Goal: Transaction & Acquisition: Purchase product/service

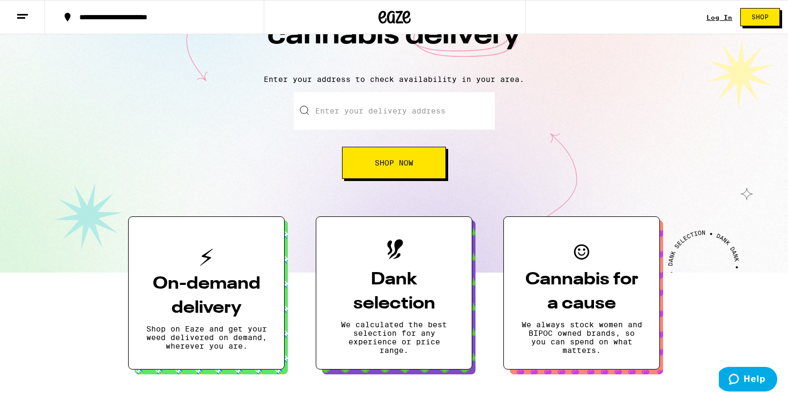
scroll to position [82, 0]
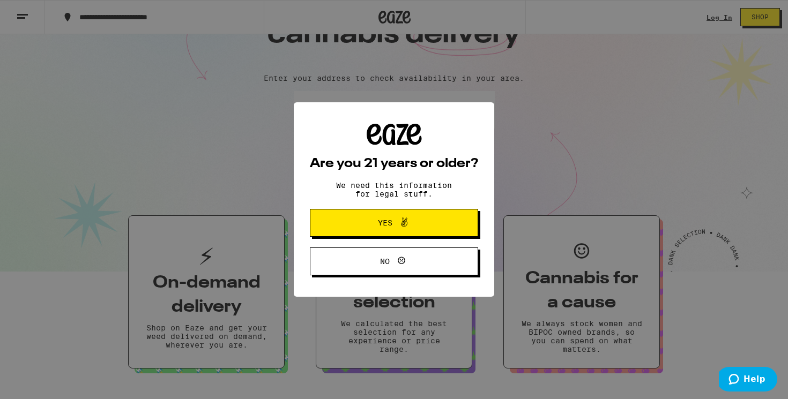
click at [406, 223] on icon at bounding box center [404, 222] width 13 height 13
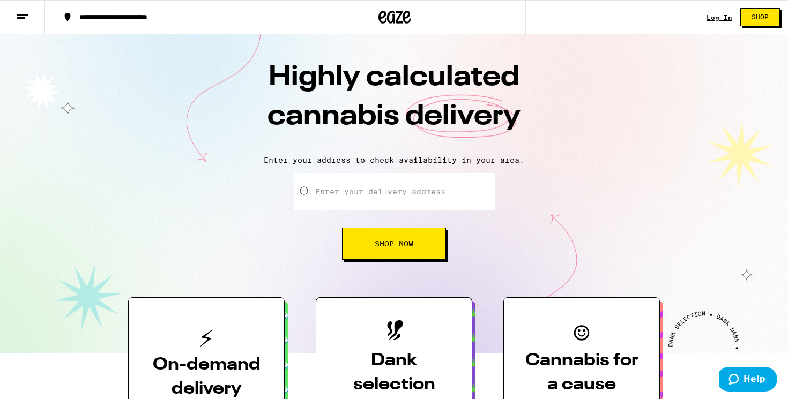
scroll to position [0, 0]
click at [376, 206] on input "Enter your delivery address" at bounding box center [394, 192] width 201 height 38
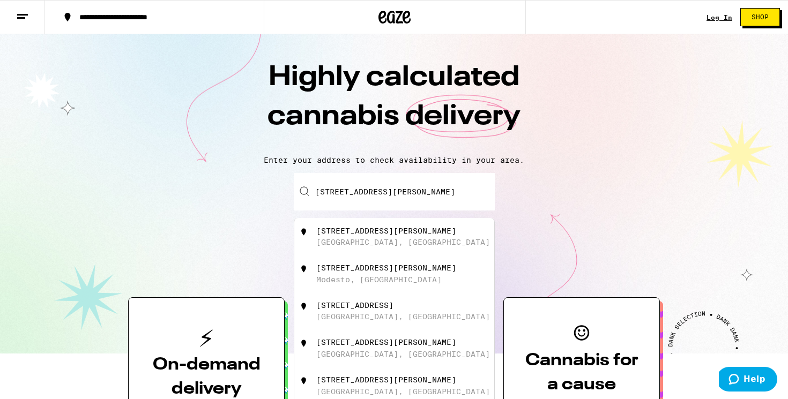
click at [396, 242] on div "[STREET_ADDRESS][PERSON_NAME]" at bounding box center [411, 237] width 191 height 20
type input "[STREET_ADDRESS][PERSON_NAME]"
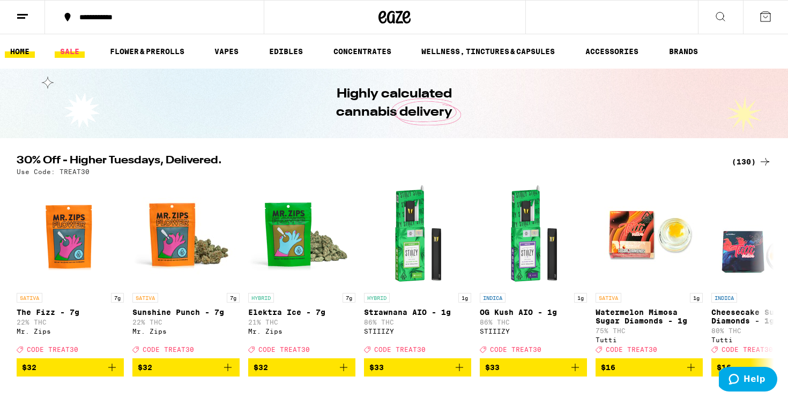
click at [69, 53] on link "SALE" at bounding box center [70, 51] width 30 height 13
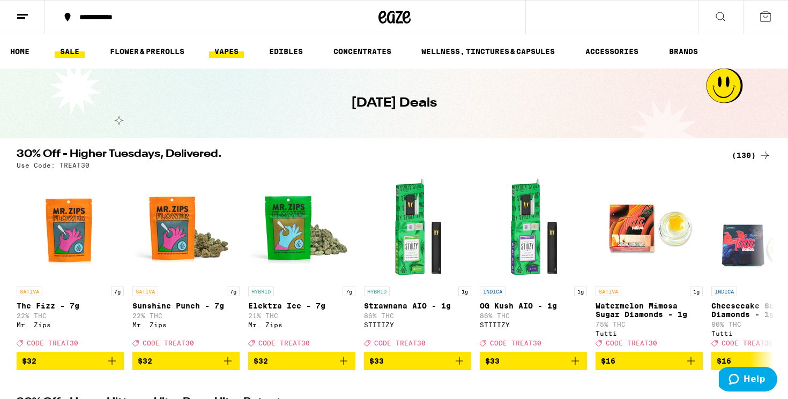
click at [241, 50] on link "VAPES" at bounding box center [226, 51] width 35 height 13
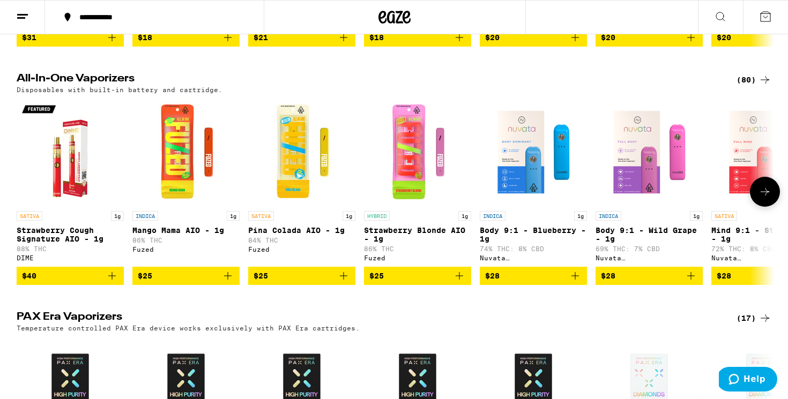
scroll to position [317, 0]
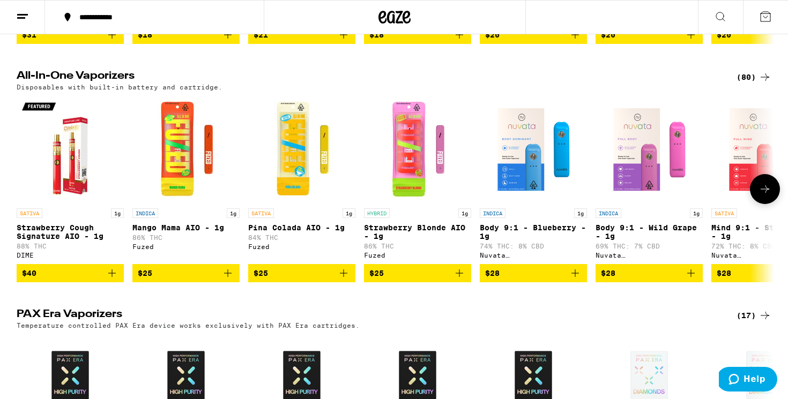
click at [770, 187] on icon at bounding box center [765, 189] width 13 height 13
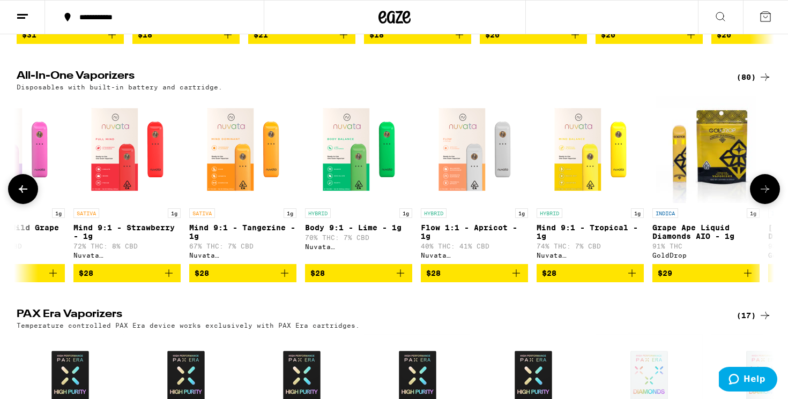
click at [770, 187] on icon at bounding box center [765, 189] width 13 height 13
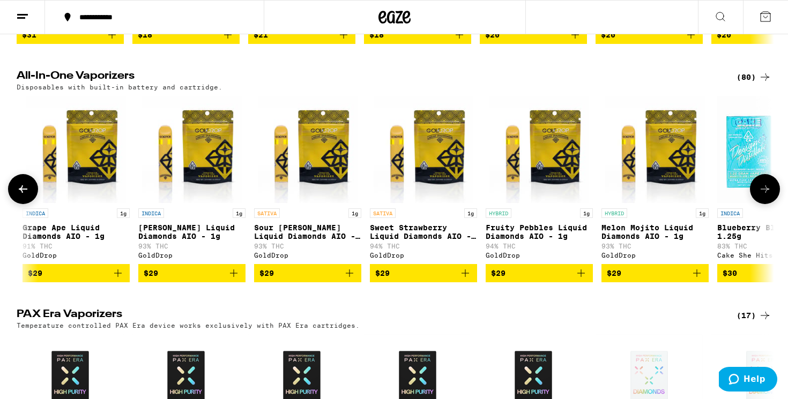
scroll to position [0, 1276]
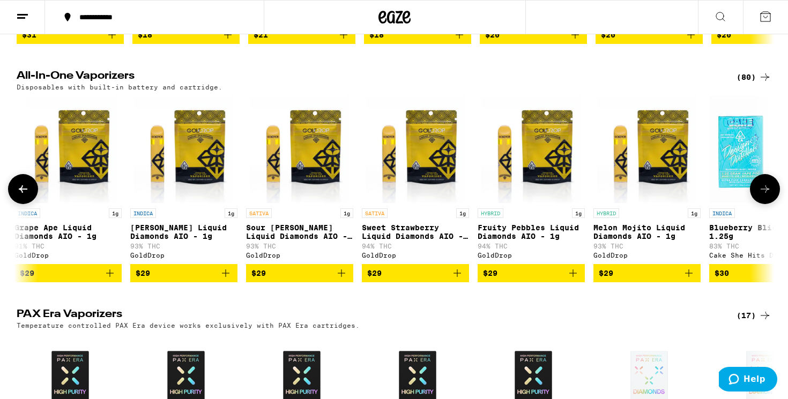
click at [770, 187] on icon at bounding box center [765, 189] width 13 height 13
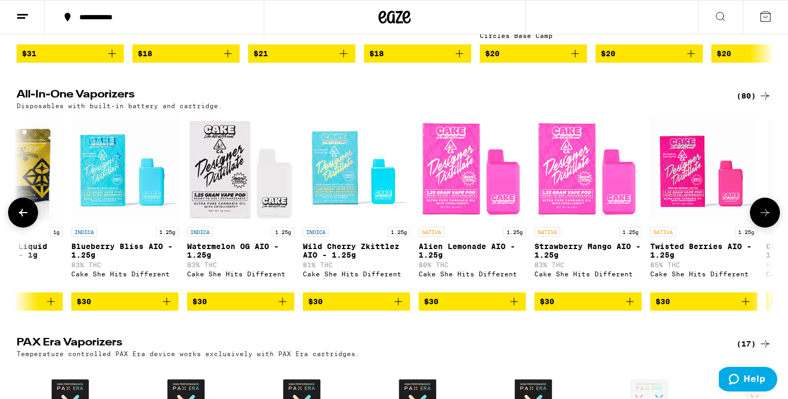
scroll to position [291, 0]
